Goal: Task Accomplishment & Management: Use online tool/utility

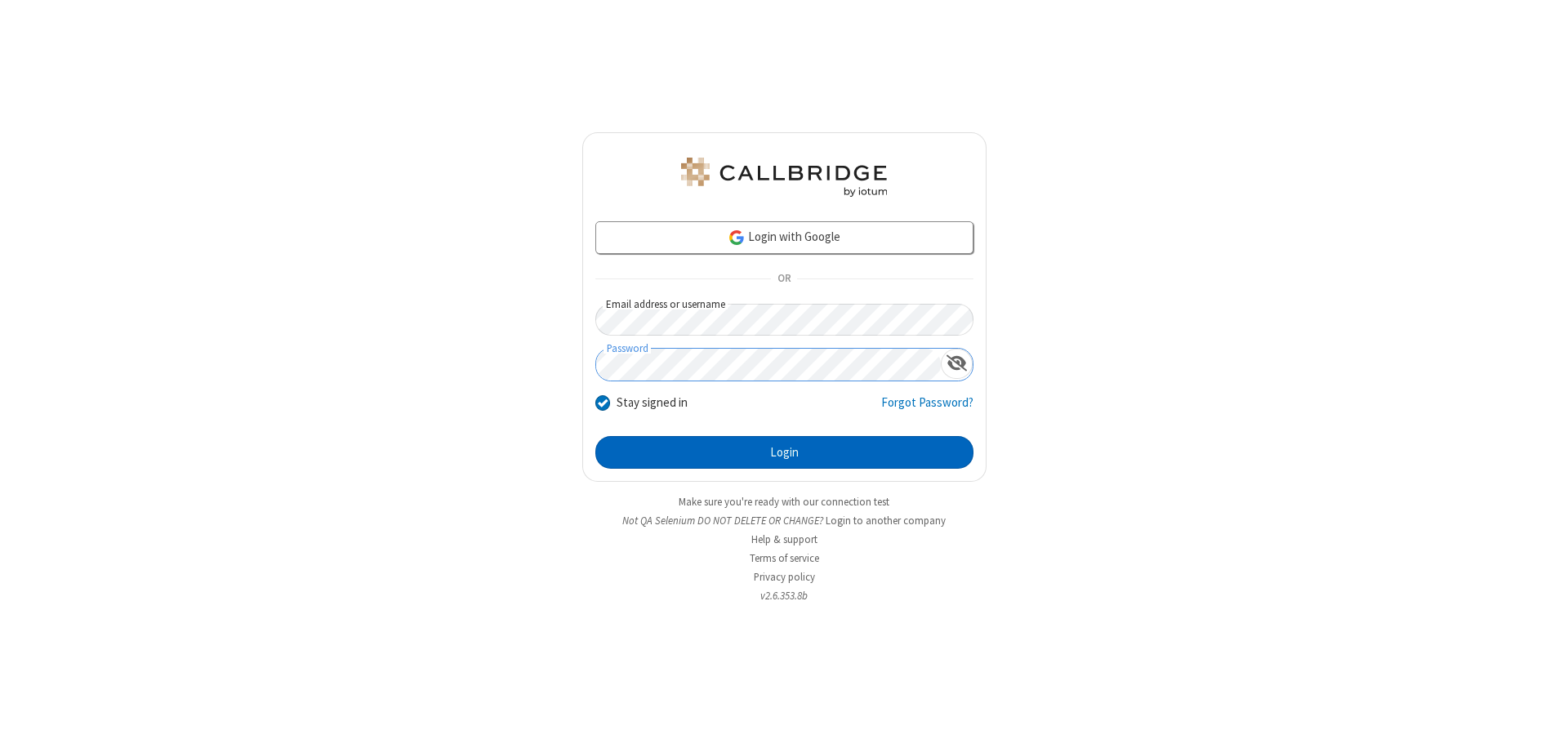
click at [784, 452] on button "Login" at bounding box center [784, 452] width 378 height 33
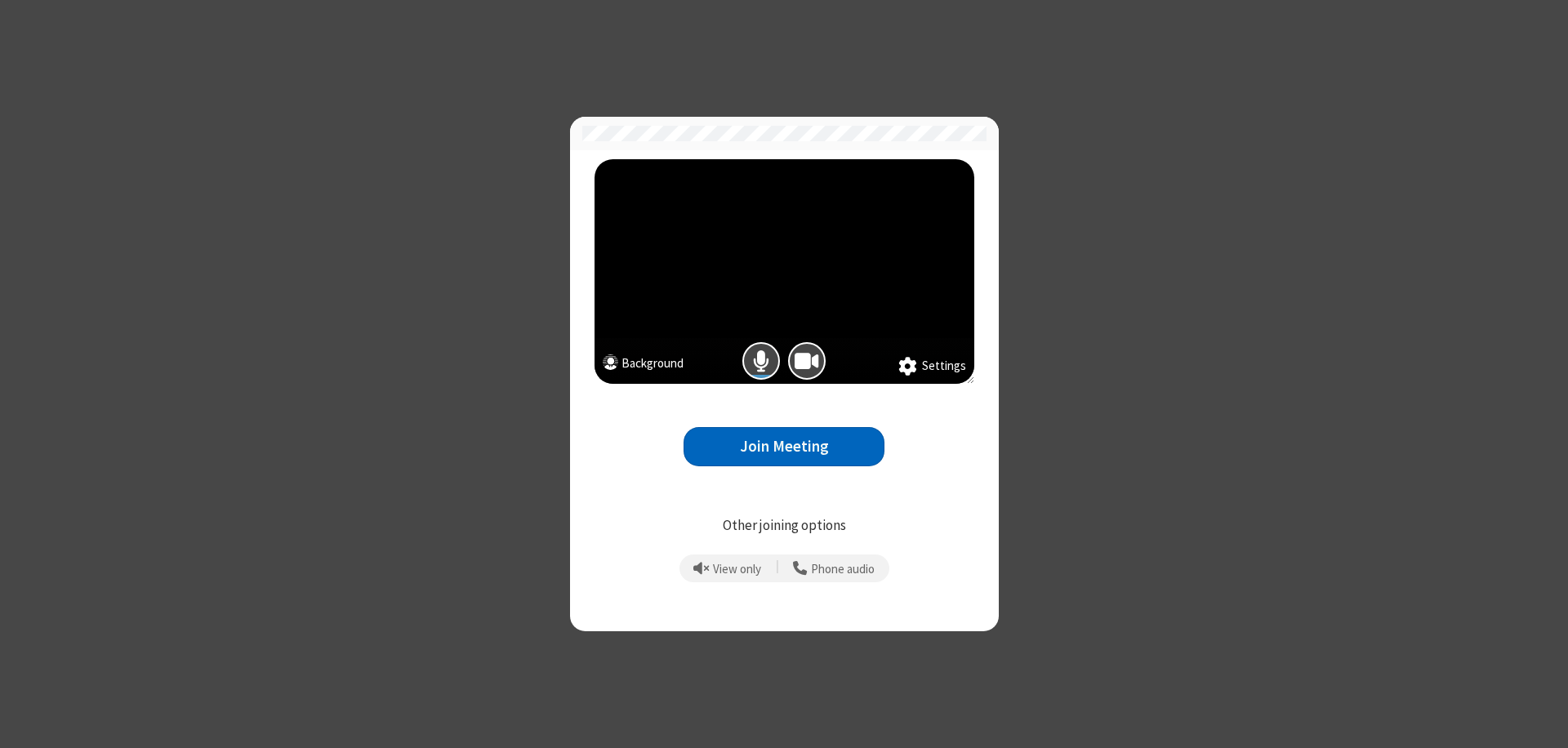
click at [784, 446] on button "Join Meeting" at bounding box center [784, 447] width 201 height 40
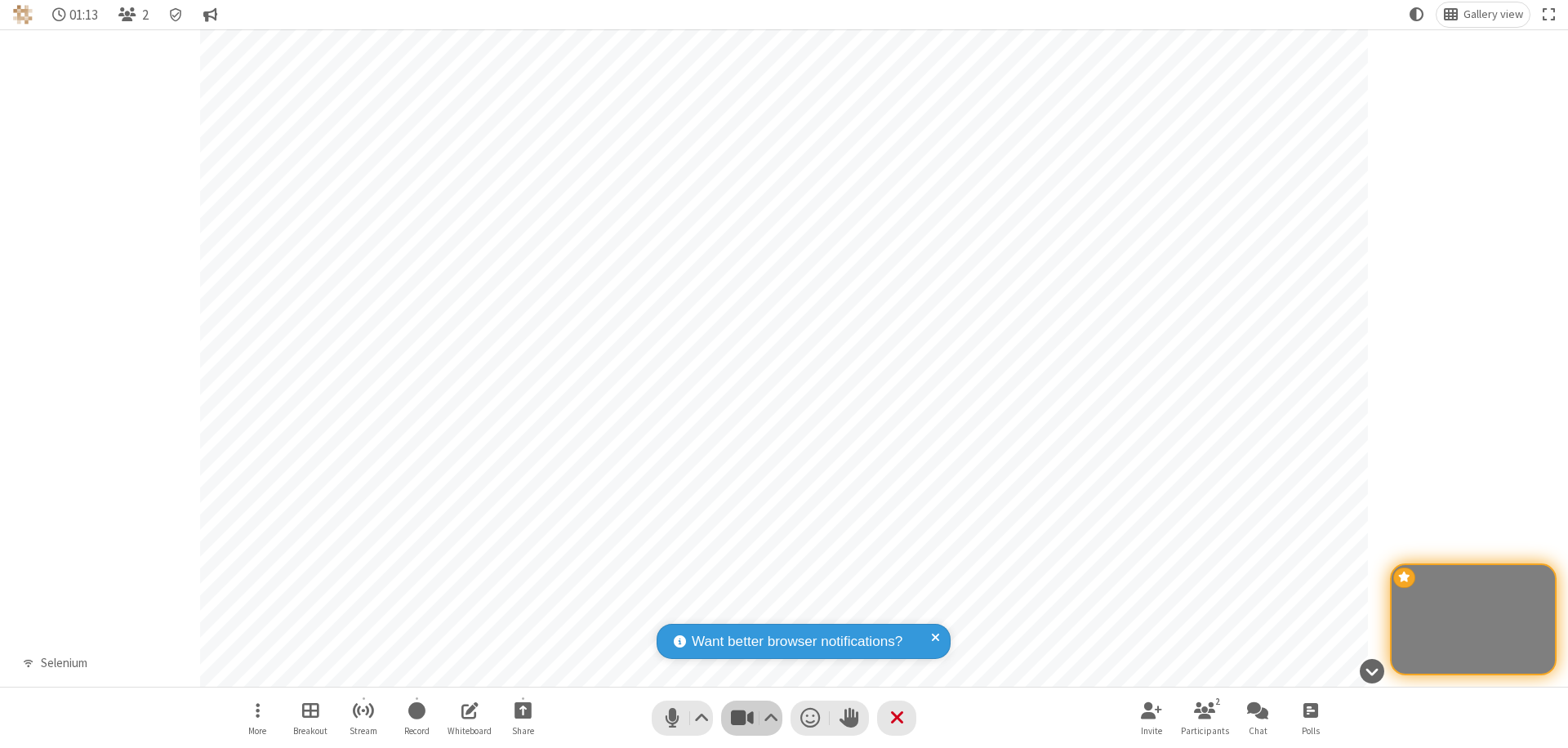
click at [752, 718] on span "Stop video (⌘+Shift+V)" at bounding box center [741, 718] width 24 height 23
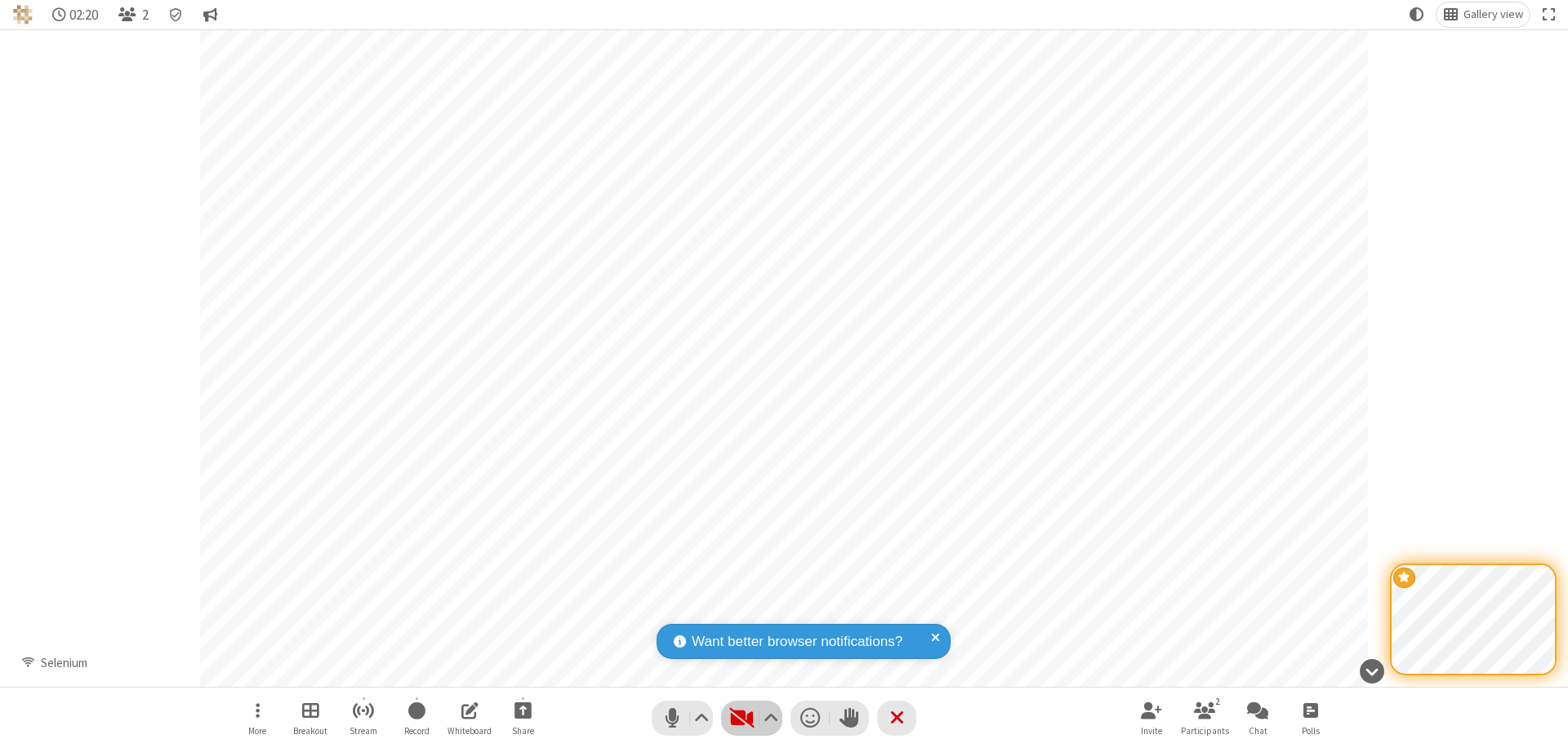
click at [752, 718] on span "Start video (⌘+Shift+V)" at bounding box center [741, 718] width 24 height 23
